Goal: Task Accomplishment & Management: Use online tool/utility

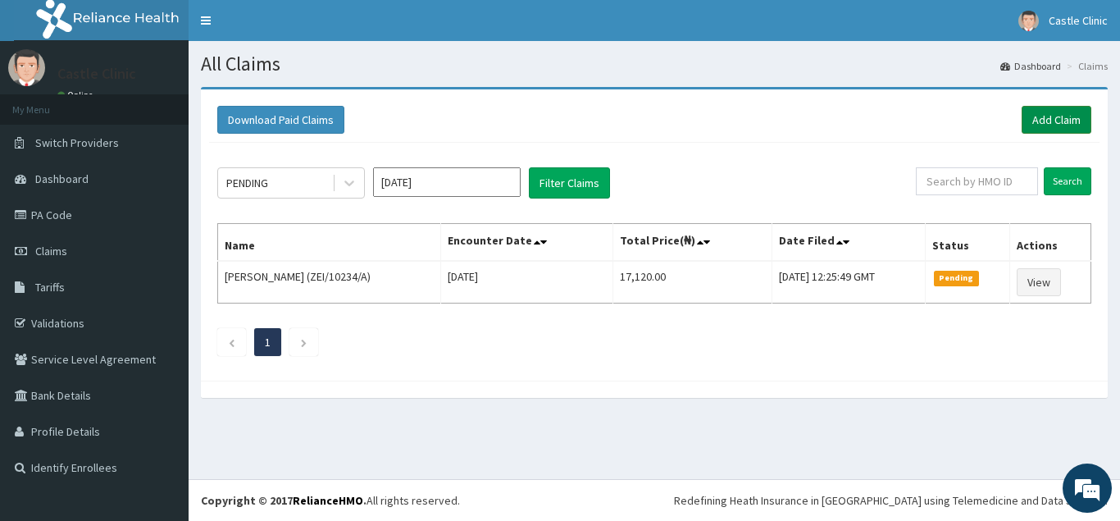
click at [1062, 114] on link "Add Claim" at bounding box center [1056, 120] width 70 height 28
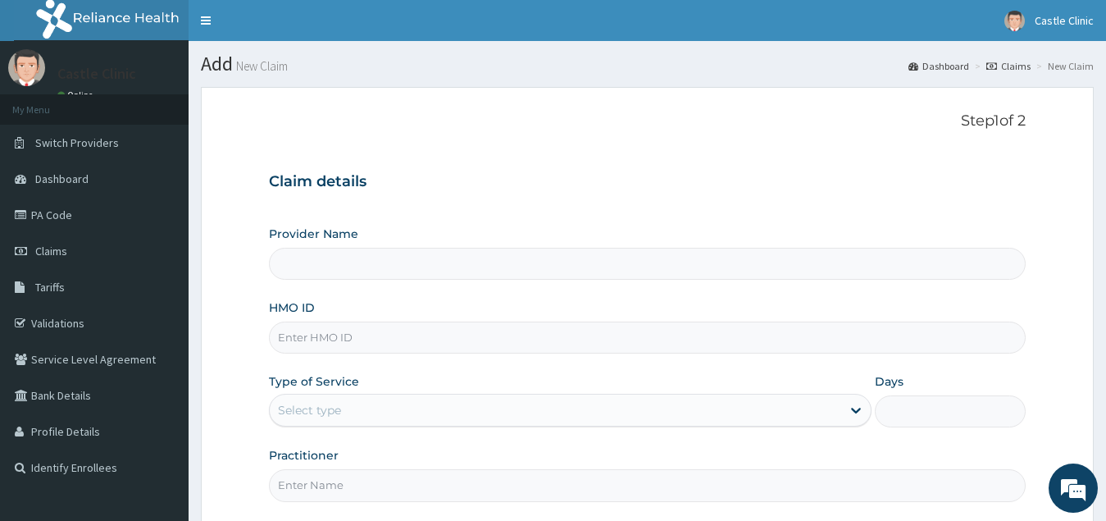
type input "Castle Clinic"
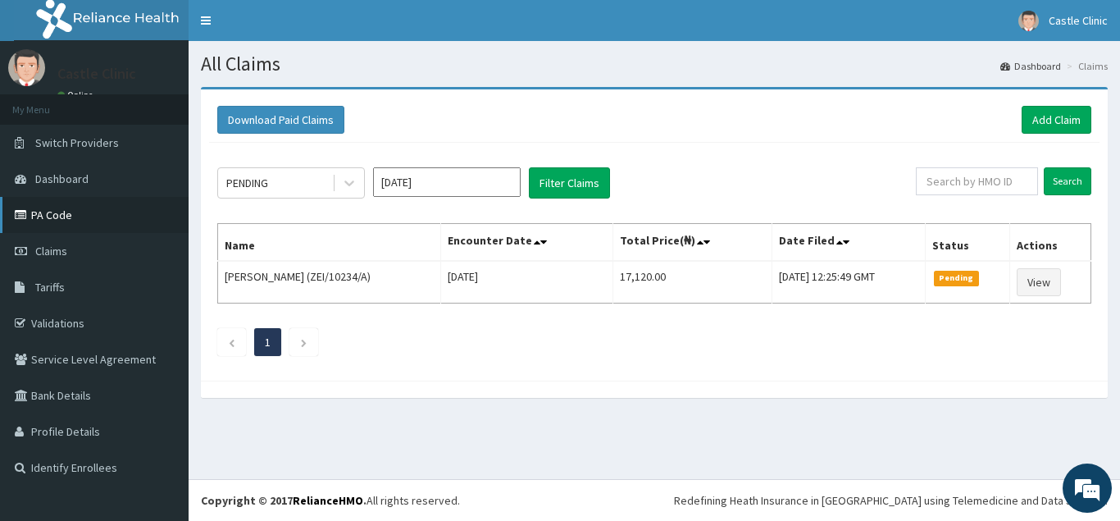
click at [66, 216] on link "PA Code" at bounding box center [94, 215] width 189 height 36
